Goal: Use online tool/utility: Utilize a website feature to perform a specific function

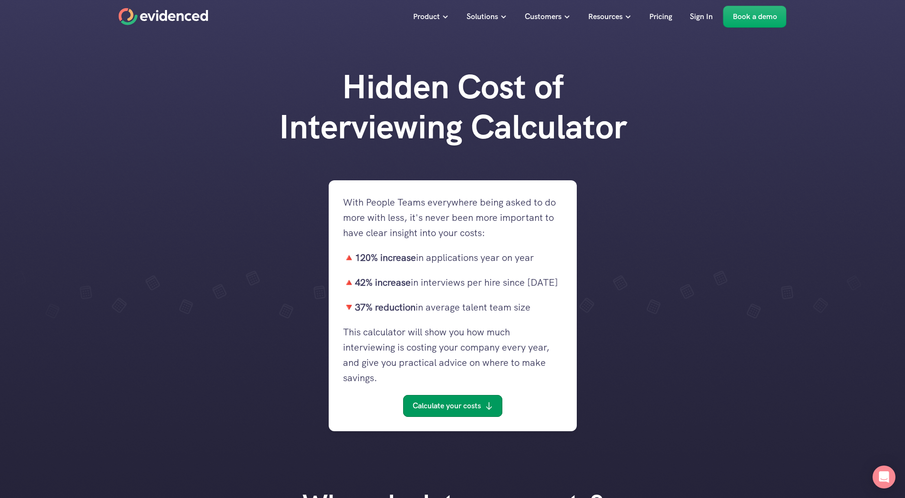
click at [445, 402] on p "Calculate your costs" at bounding box center [447, 406] width 68 height 12
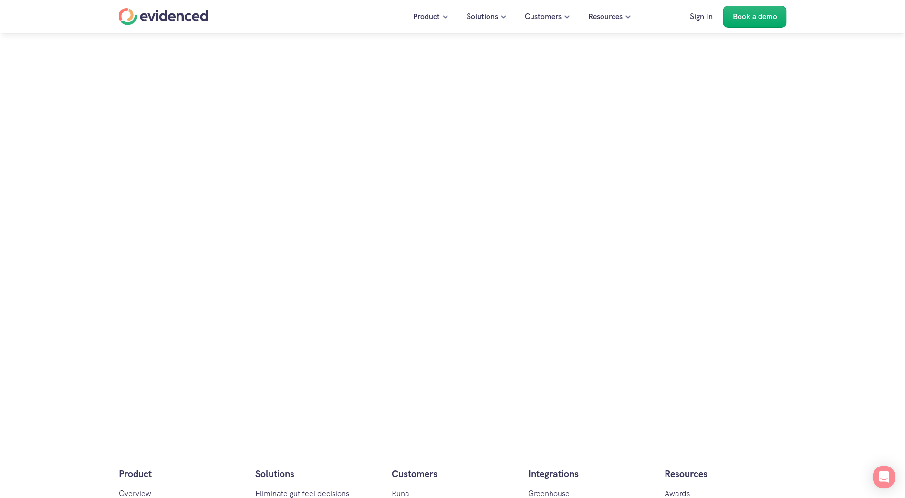
scroll to position [822, 0]
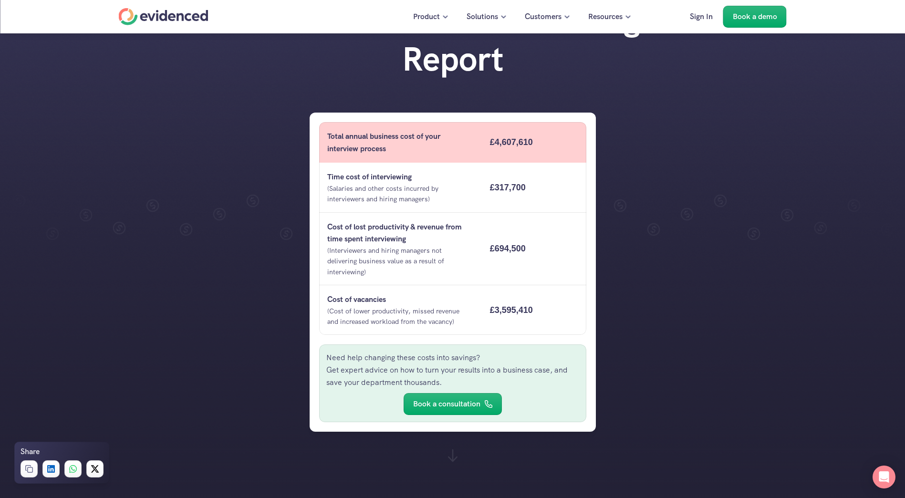
scroll to position [65, 0]
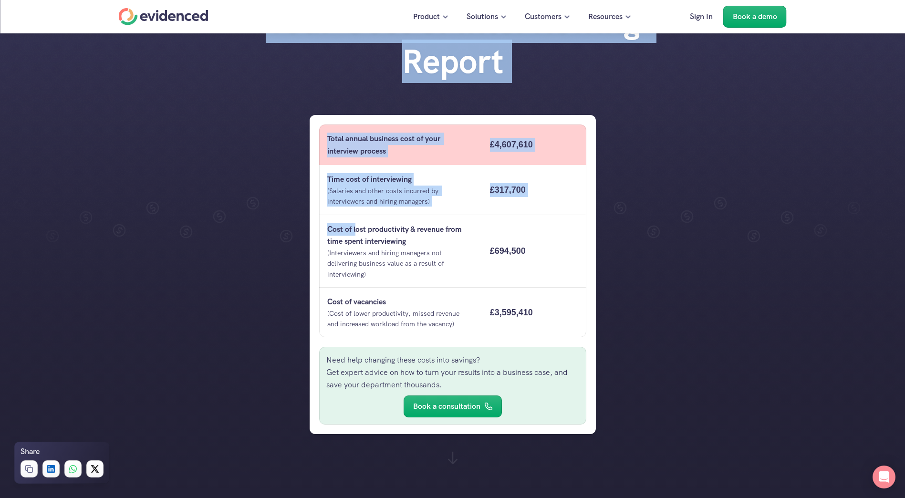
drag, startPoint x: 357, startPoint y: 233, endPoint x: 598, endPoint y: 260, distance: 242.4
click at [598, 260] on div "Your Cost of Interviewing Report" at bounding box center [452, 223] width 905 height 576
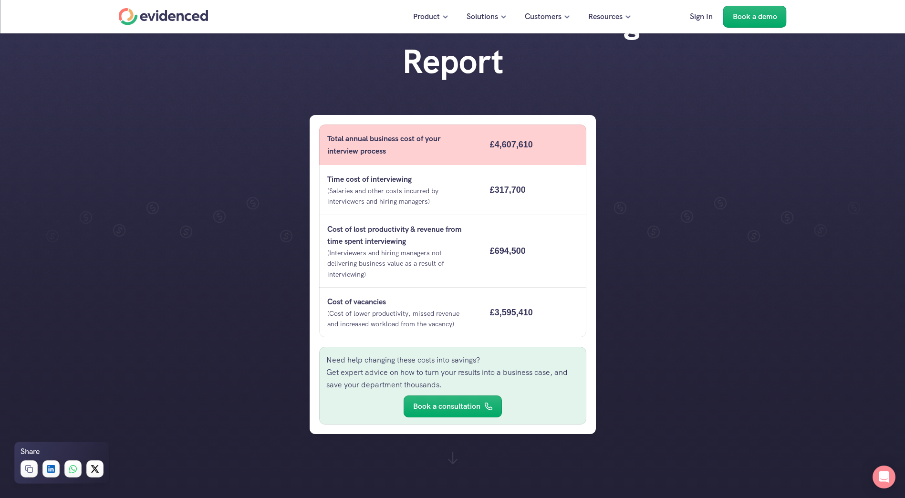
drag, startPoint x: 598, startPoint y: 260, endPoint x: 527, endPoint y: 328, distance: 98.1
click at [527, 328] on div "Total annual business cost of your interview process £4,607,610 Time cost of in…" at bounding box center [453, 274] width 286 height 319
